Goal: Task Accomplishment & Management: Complete application form

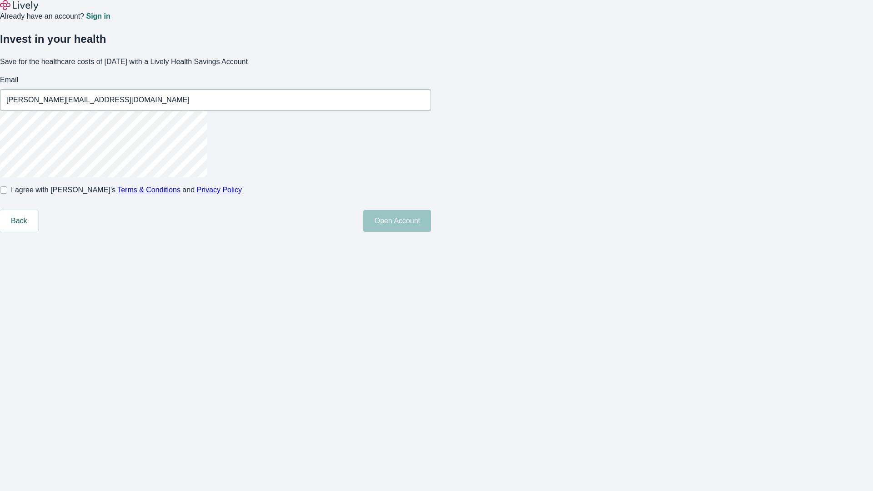
click at [7, 194] on input "I agree with Lively’s Terms & Conditions and Privacy Policy" at bounding box center [3, 189] width 7 height 7
checkbox input "true"
click at [431, 232] on button "Open Account" at bounding box center [397, 221] width 68 height 22
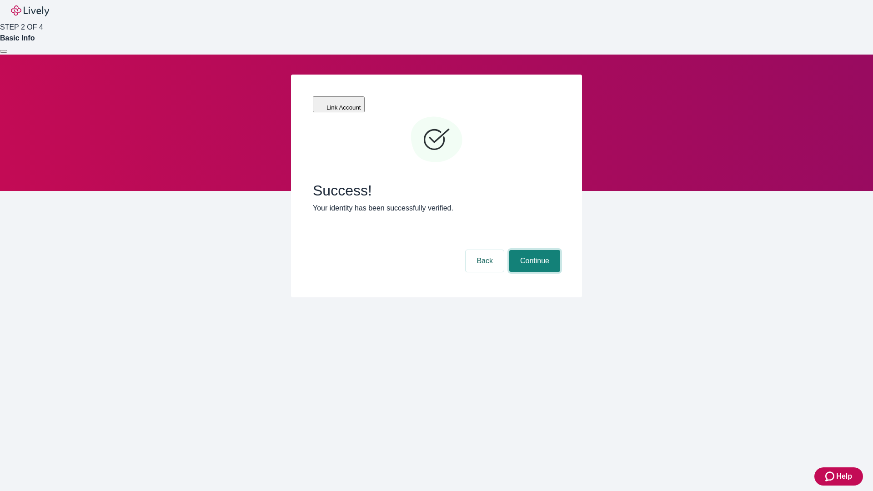
click at [533, 250] on button "Continue" at bounding box center [534, 261] width 51 height 22
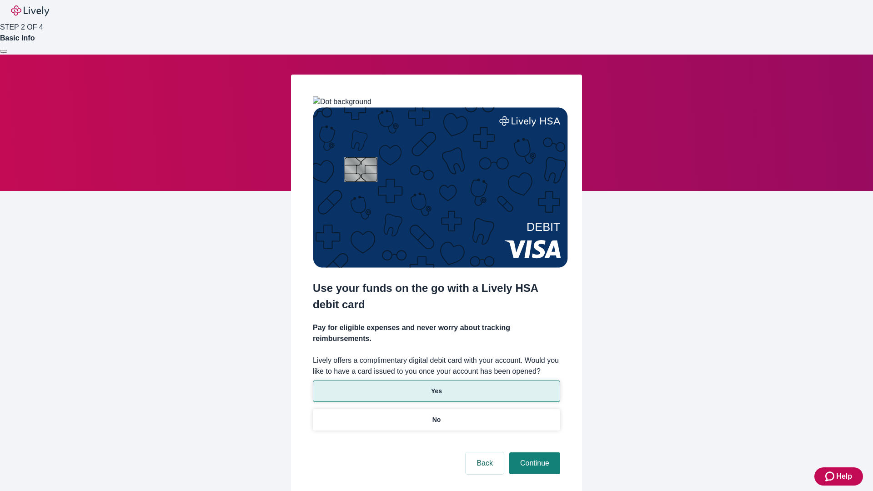
click at [436, 386] on p "Yes" at bounding box center [436, 391] width 11 height 10
click at [533, 452] on button "Continue" at bounding box center [534, 463] width 51 height 22
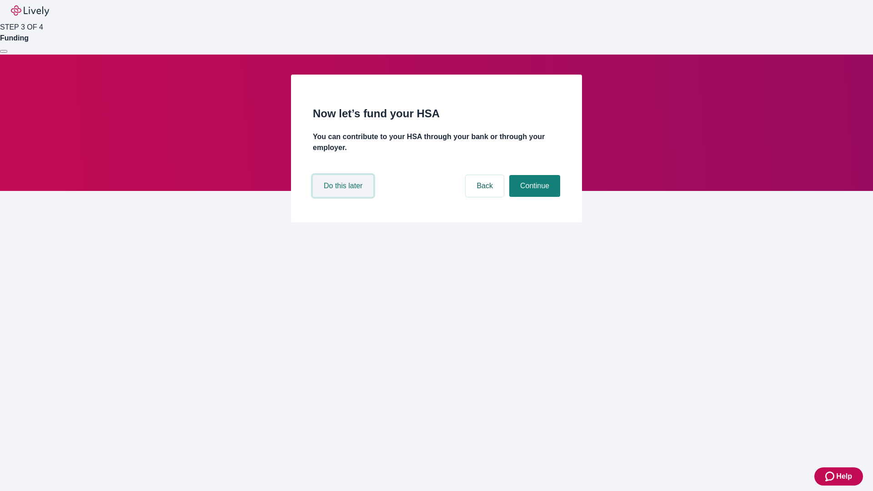
click at [344, 197] on button "Do this later" at bounding box center [343, 186] width 60 height 22
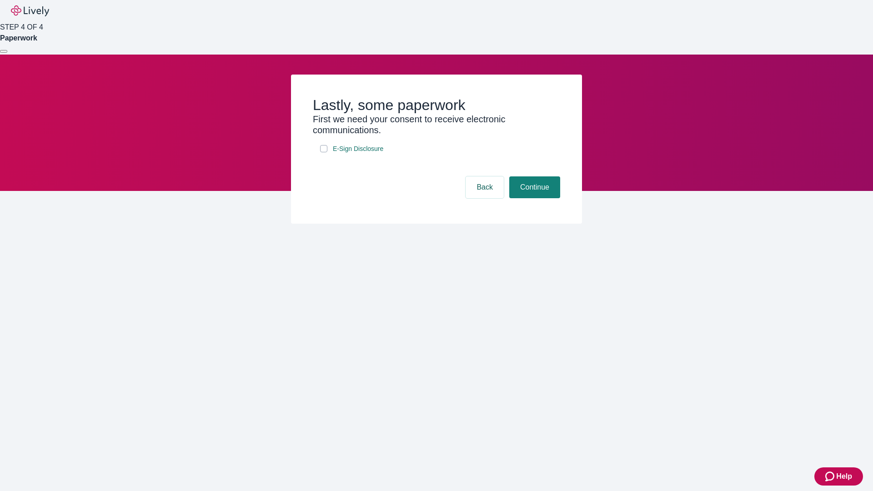
click at [324, 152] on input "E-Sign Disclosure" at bounding box center [323, 148] width 7 height 7
checkbox input "true"
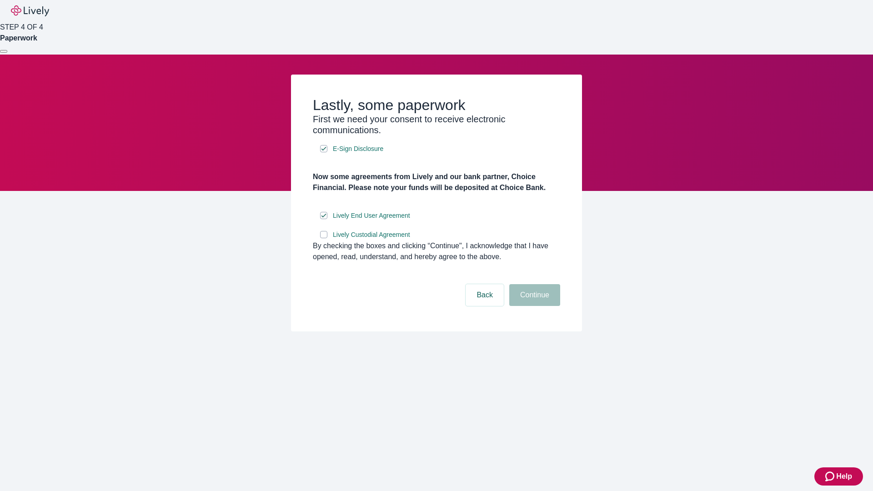
click at [324, 238] on input "Lively Custodial Agreement" at bounding box center [323, 234] width 7 height 7
checkbox input "true"
click at [533, 306] on button "Continue" at bounding box center [534, 295] width 51 height 22
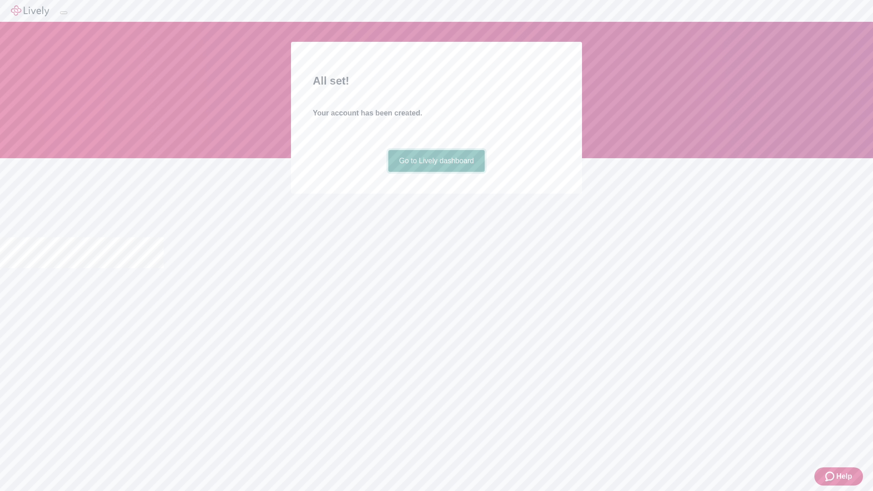
click at [436, 172] on link "Go to Lively dashboard" at bounding box center [436, 161] width 97 height 22
